Goal: Transaction & Acquisition: Purchase product/service

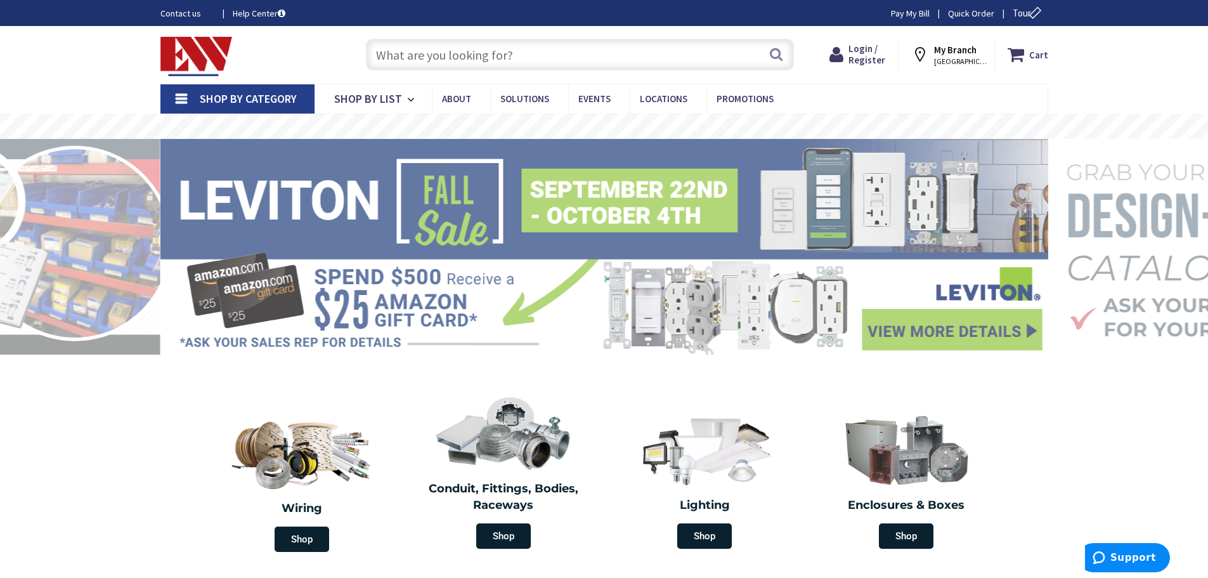
click at [493, 49] on input "text" at bounding box center [580, 55] width 428 height 32
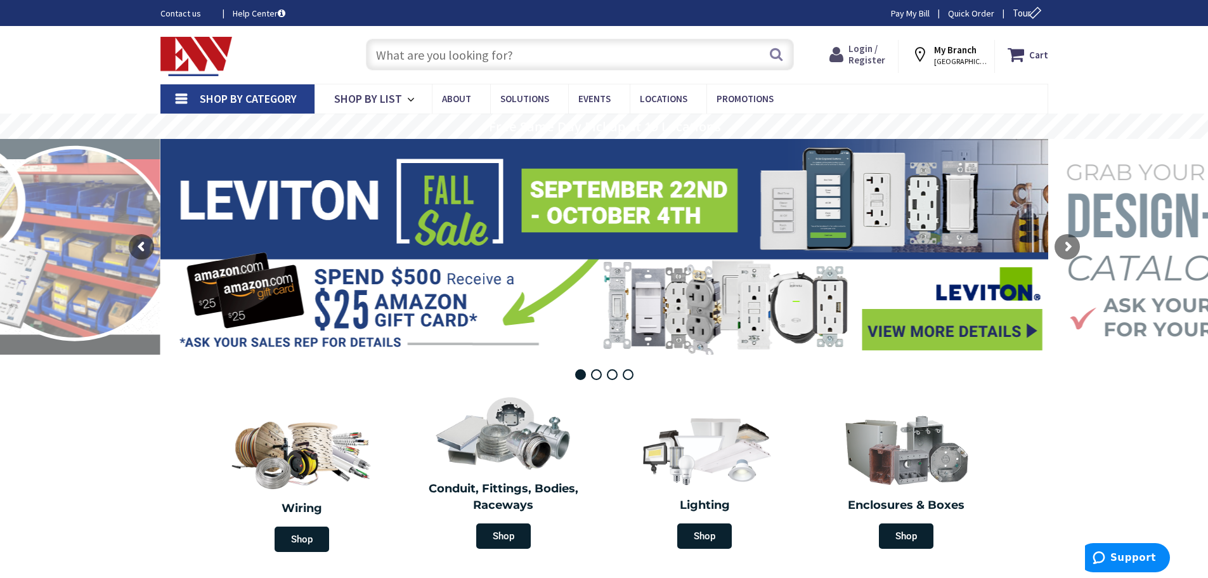
click at [870, 57] on span "Login / Register" at bounding box center [867, 53] width 37 height 23
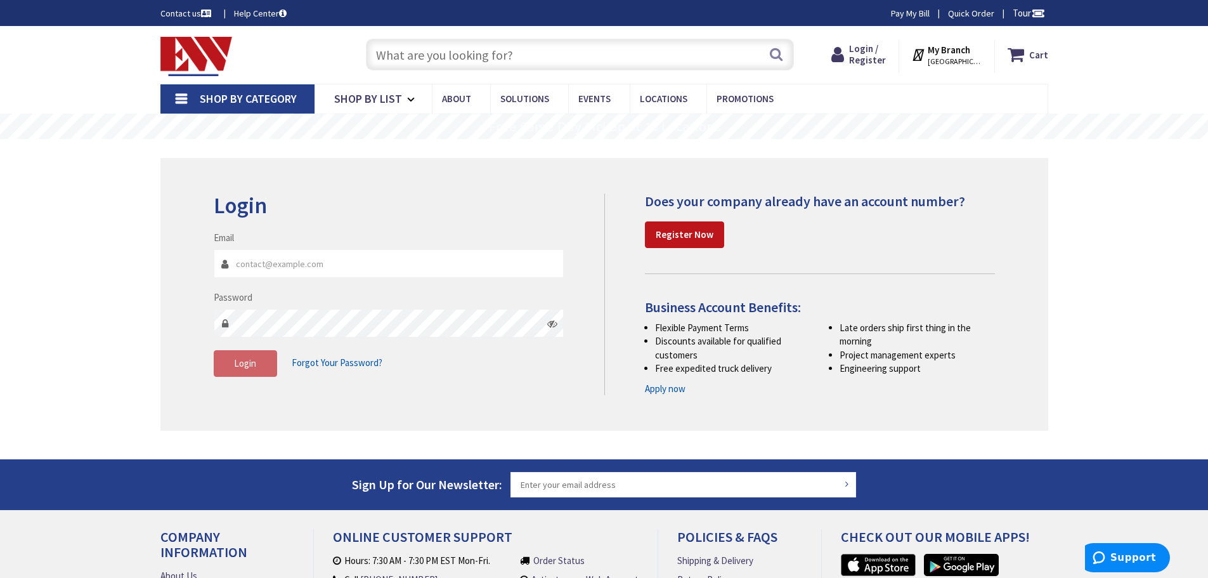
type input "anthony@aquilaheatingandcooling.com"
click at [236, 360] on span "Login" at bounding box center [245, 363] width 22 height 12
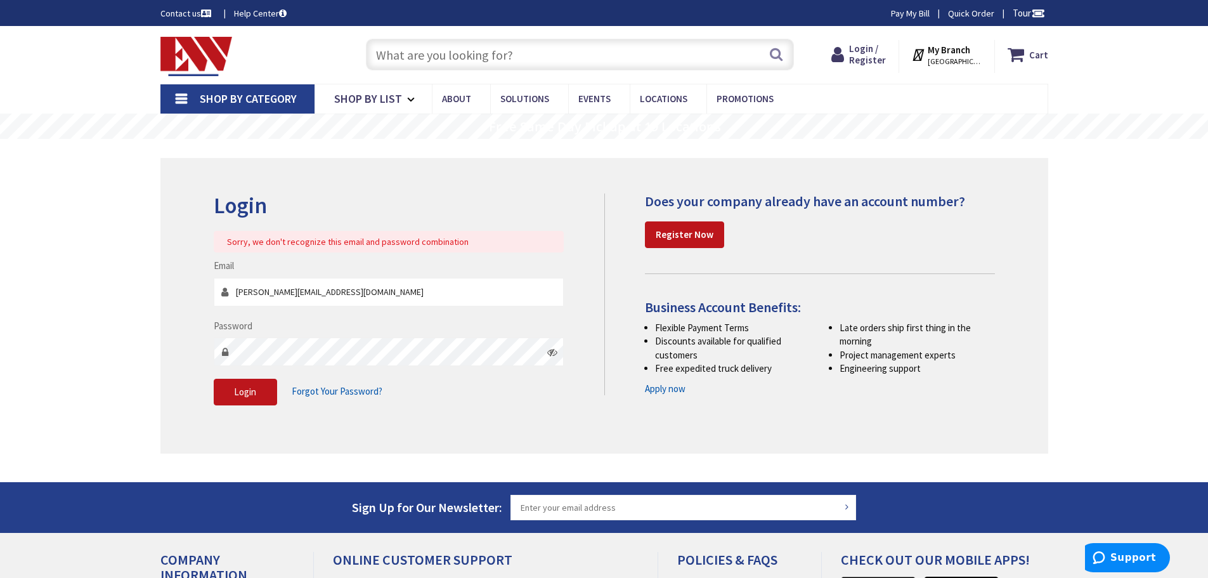
click at [506, 58] on input "text" at bounding box center [580, 55] width 428 height 32
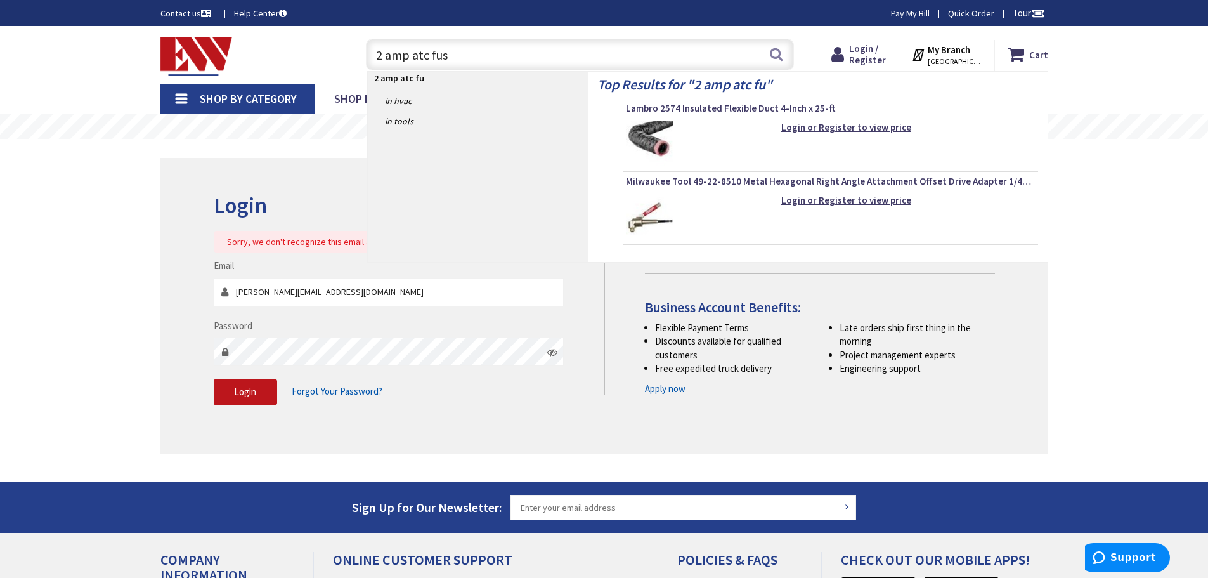
type input "2 amp atc fuse"
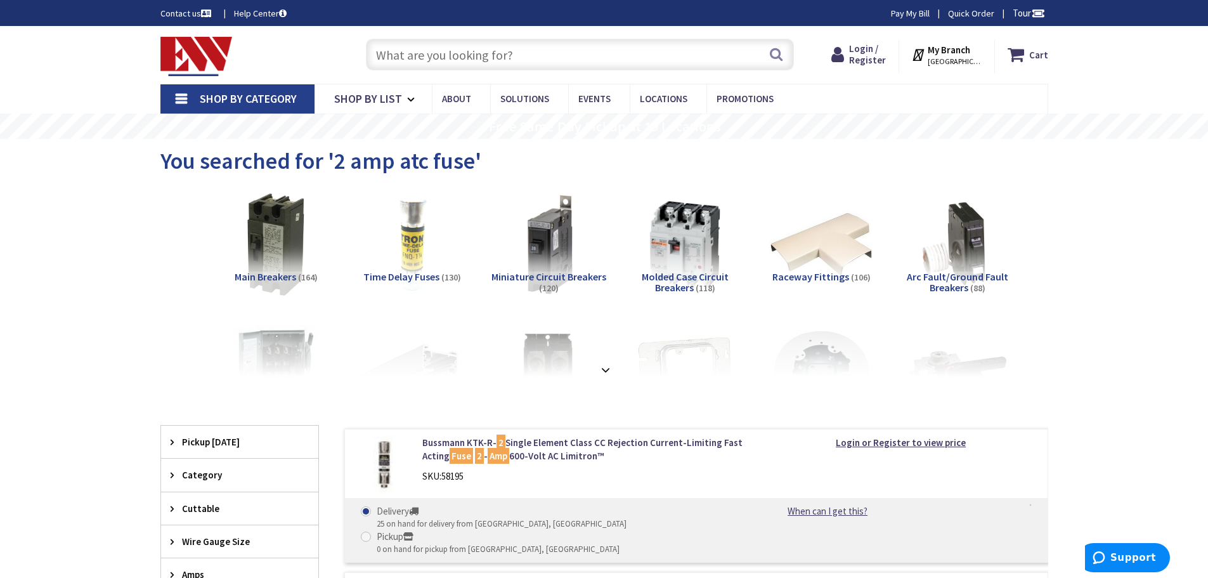
click at [950, 62] on span "STRATFORD, CT" at bounding box center [955, 61] width 54 height 10
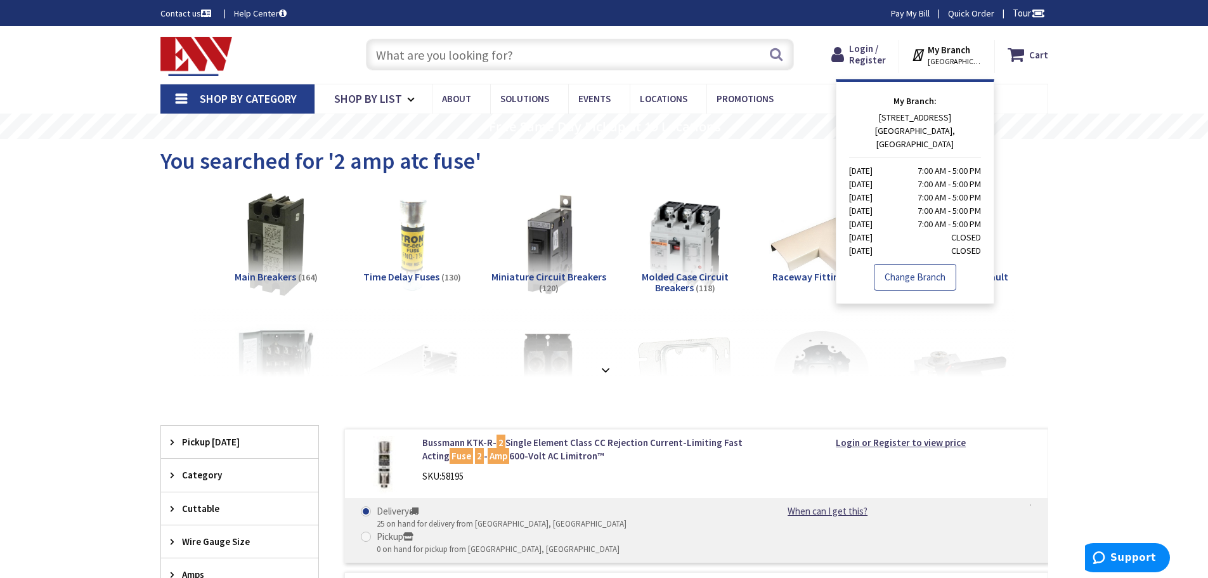
click at [921, 266] on link "Change Branch" at bounding box center [915, 277] width 82 height 27
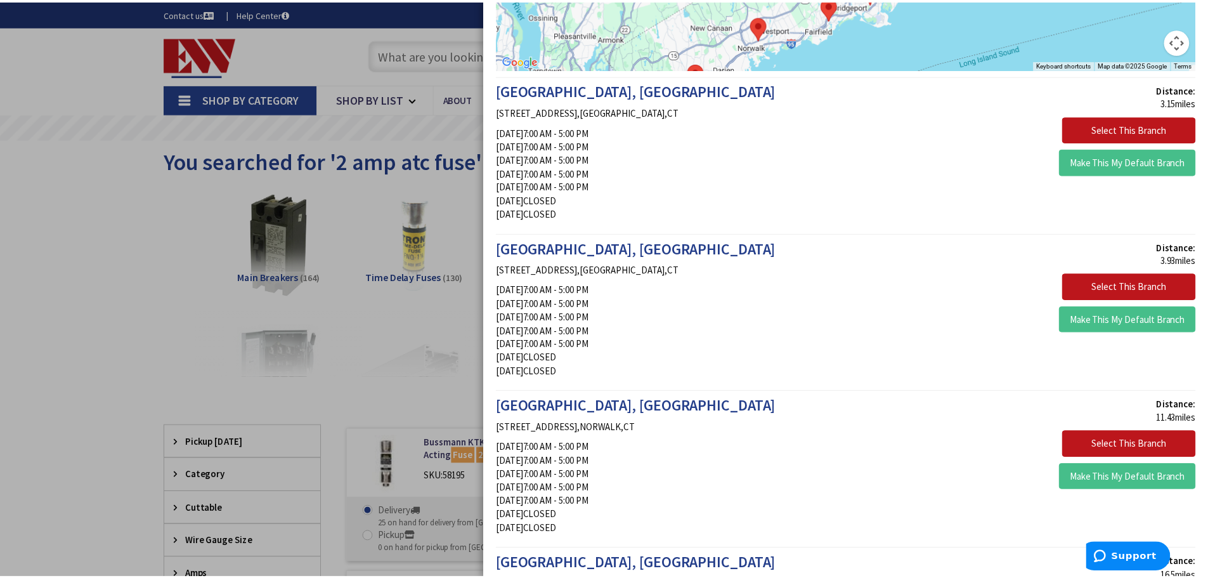
scroll to position [190, 0]
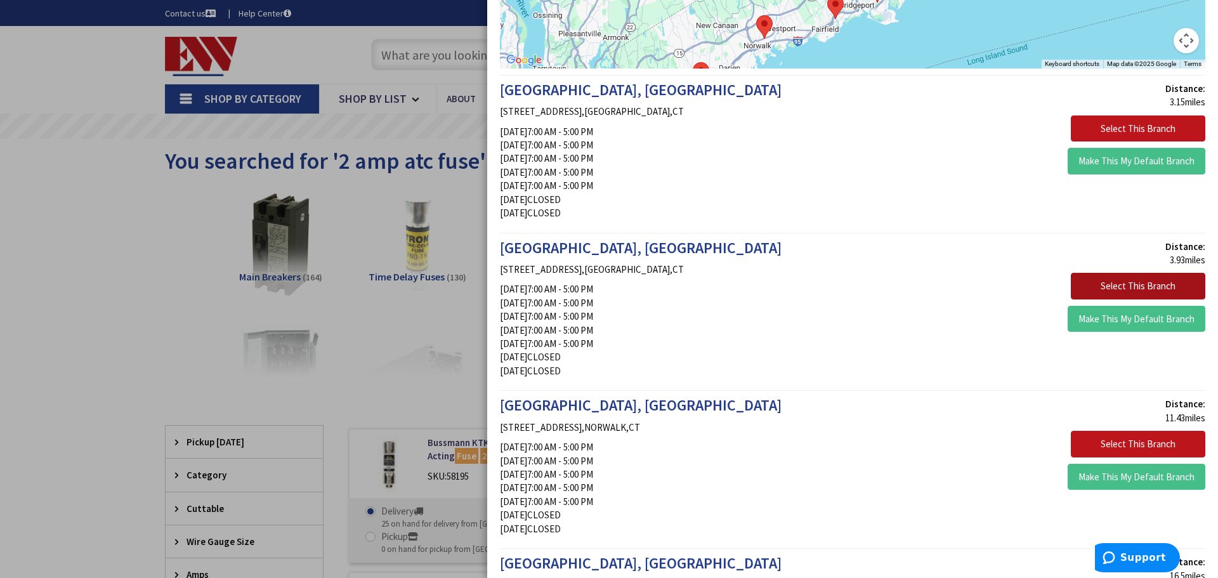
click at [1116, 286] on button "Select This Branch" at bounding box center [1138, 286] width 134 height 27
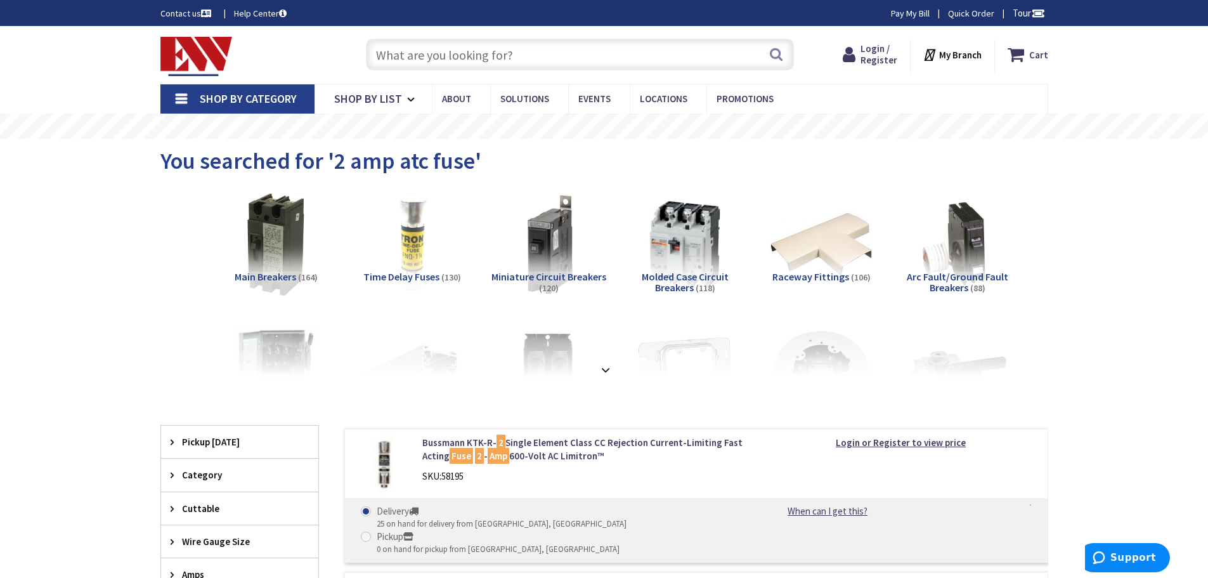
click at [192, 13] on link "Contact us" at bounding box center [186, 13] width 53 height 13
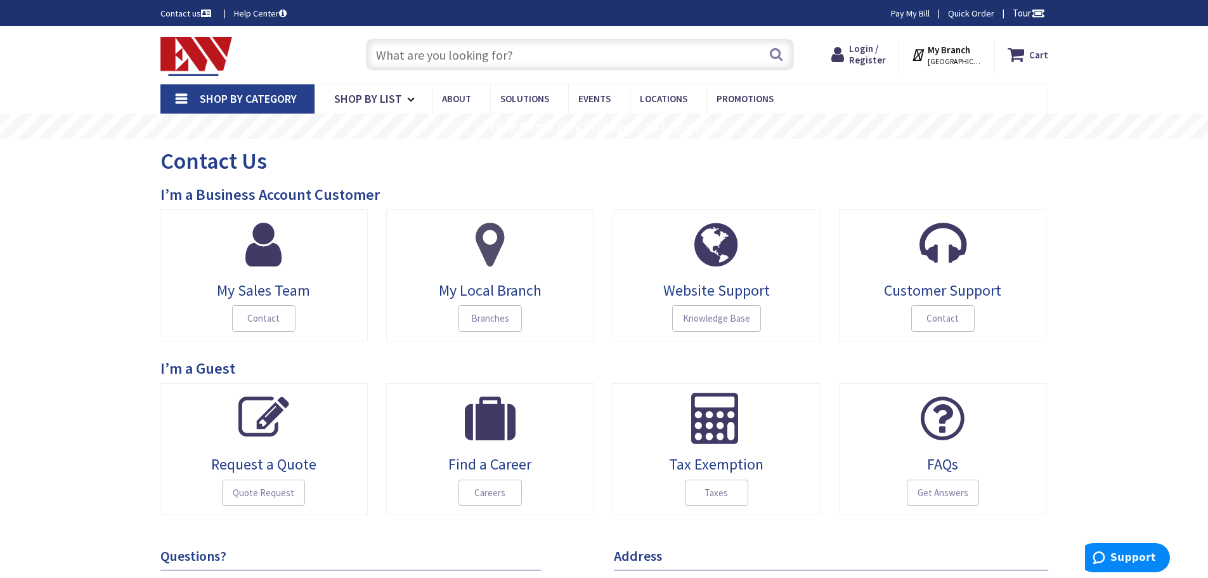
click at [478, 266] on icon at bounding box center [490, 244] width 29 height 51
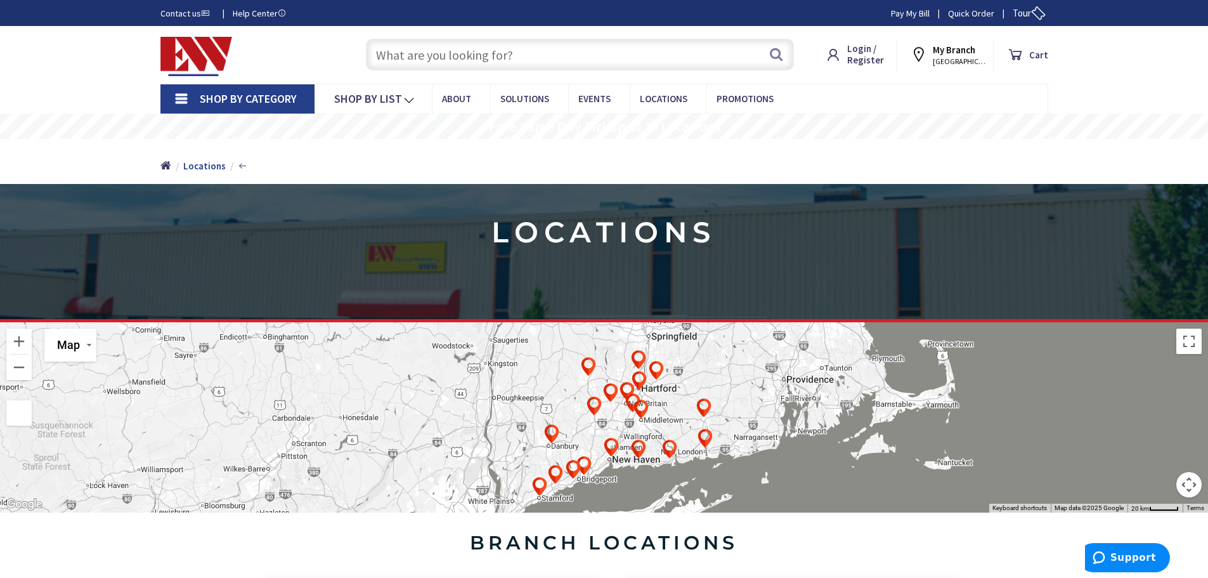
click at [437, 63] on input "text" at bounding box center [580, 55] width 428 height 32
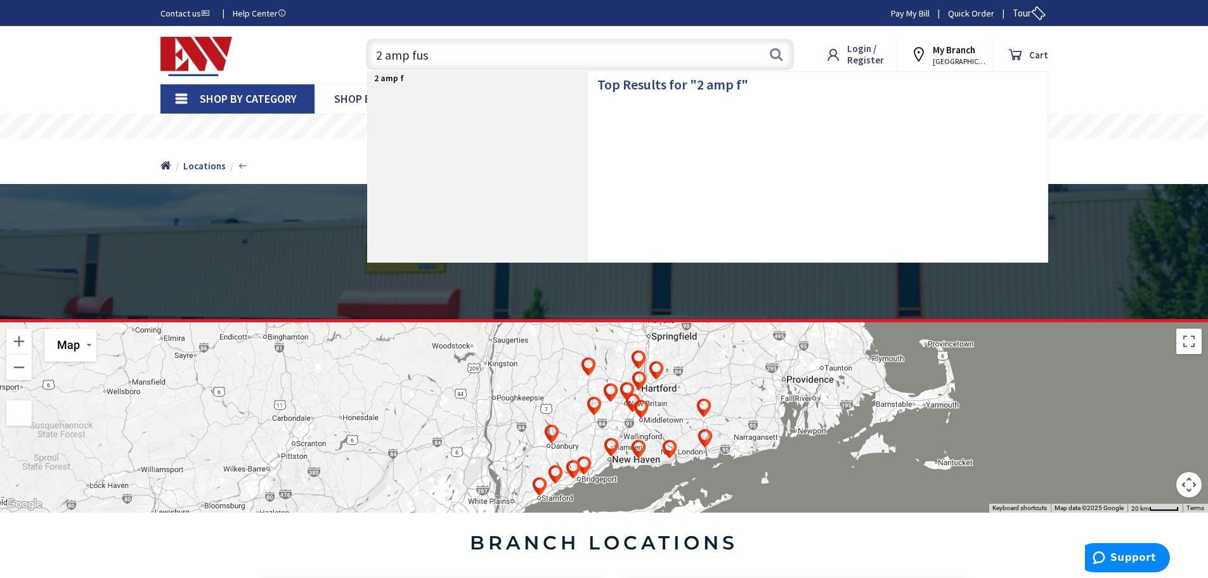
type input "2 amp fuse"
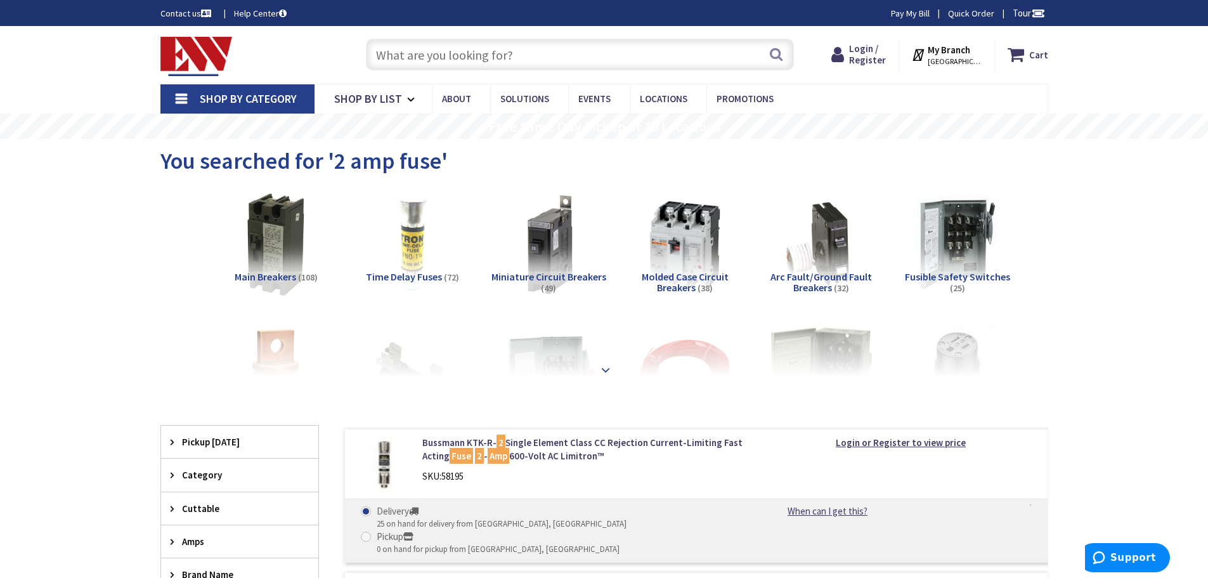
click at [596, 370] on div at bounding box center [604, 342] width 825 height 70
click at [601, 369] on strong at bounding box center [605, 370] width 15 height 14
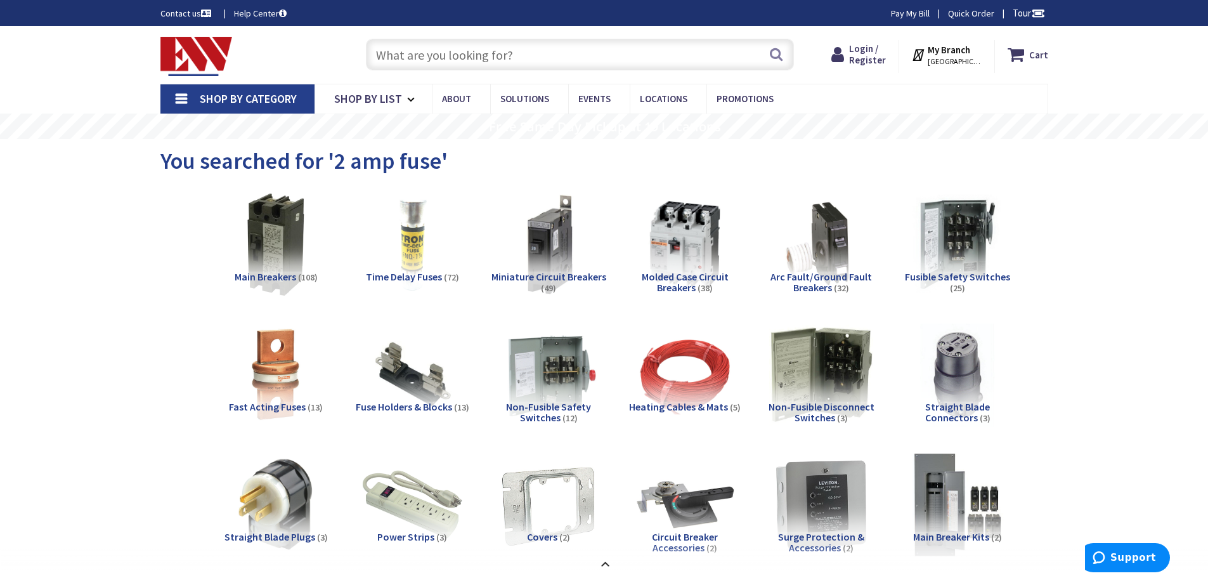
click at [435, 57] on input "text" at bounding box center [580, 55] width 428 height 32
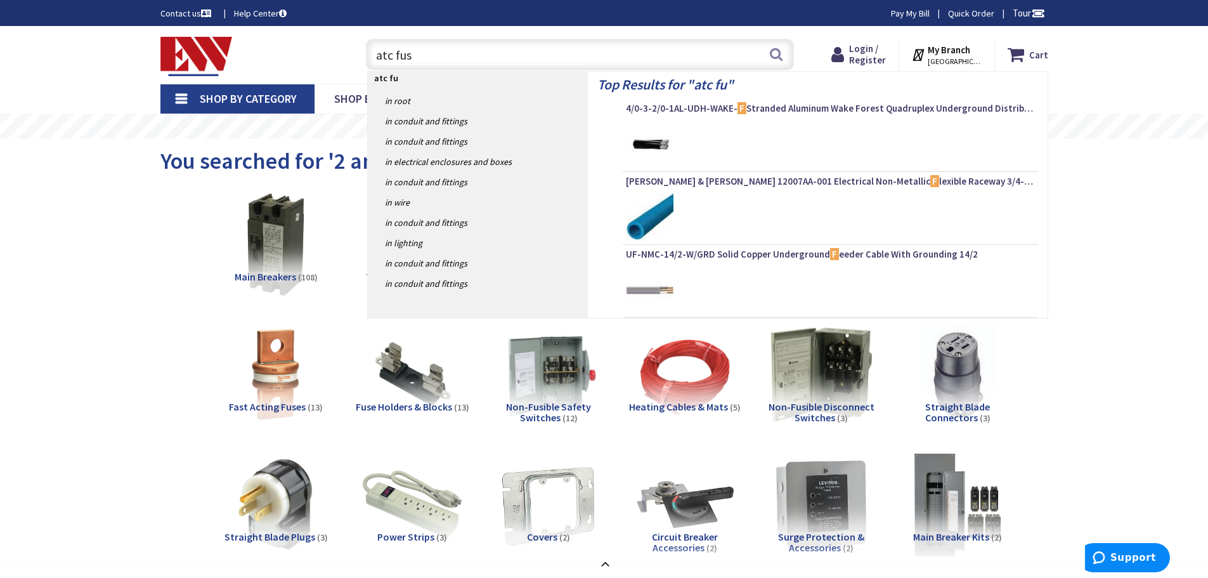
type input "atc fuse"
